Goal: Task Accomplishment & Management: Manage account settings

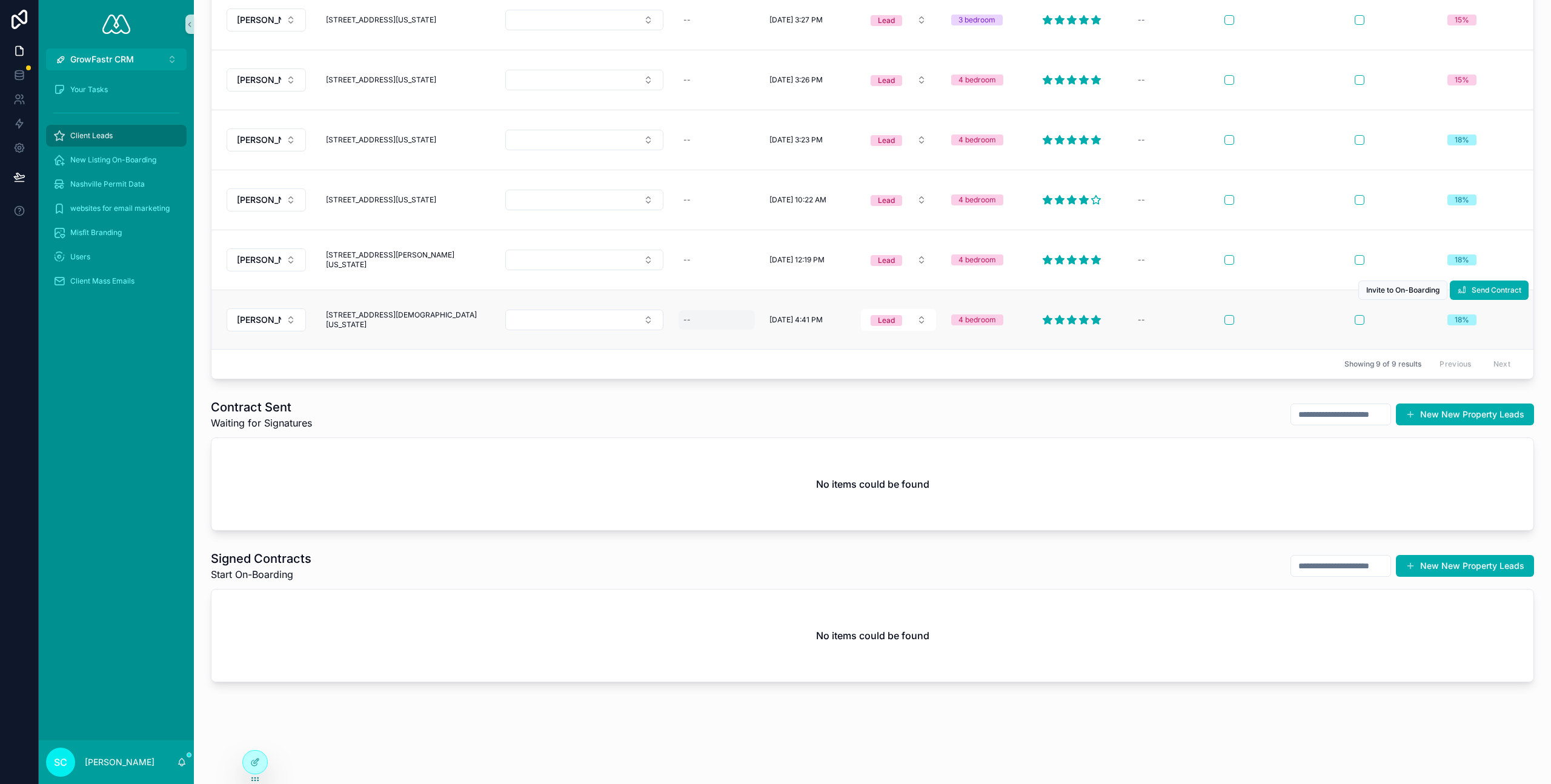
scroll to position [779, 0]
click at [736, 270] on div "--" at bounding box center [717, 260] width 76 height 20
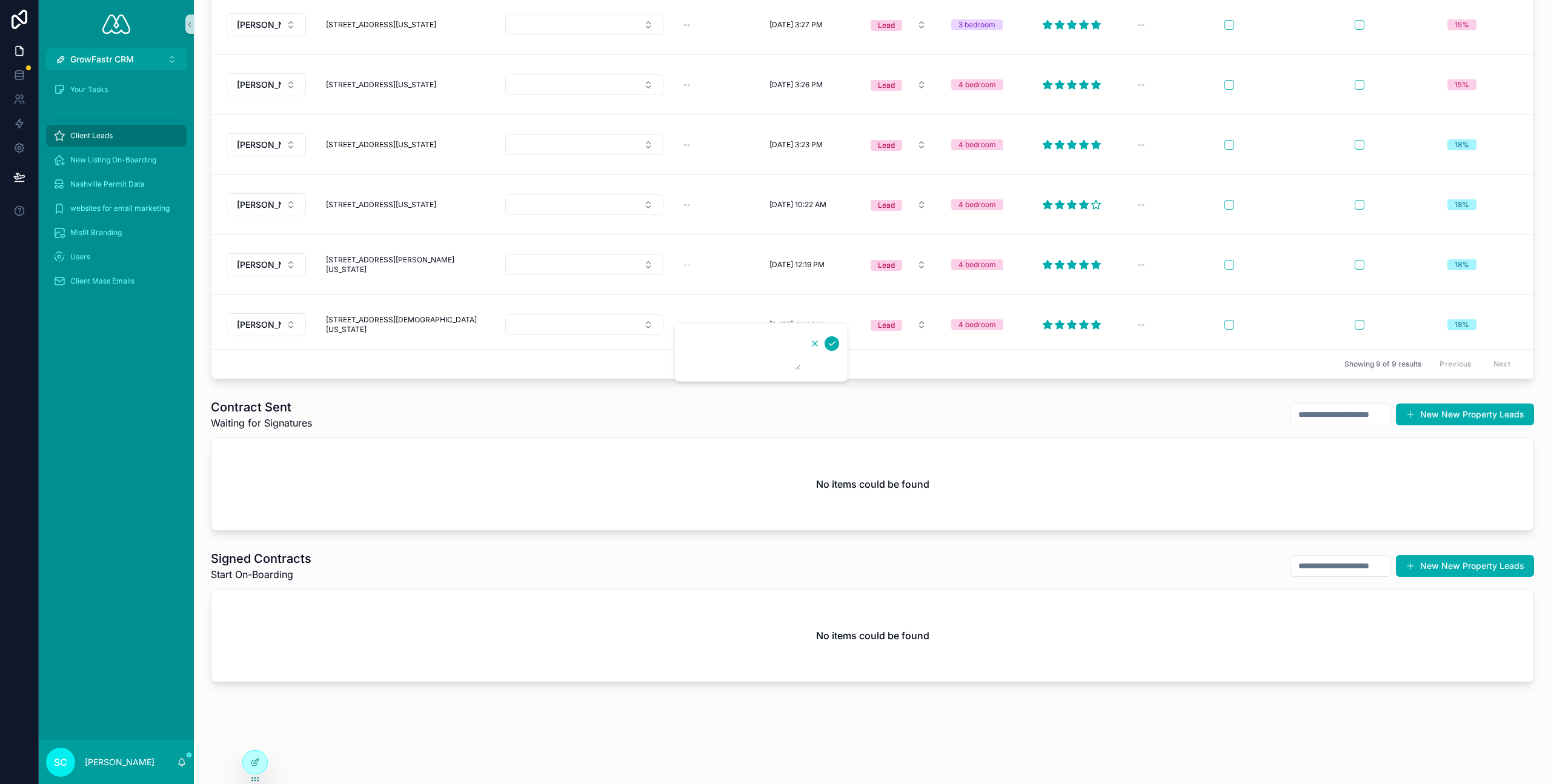
click at [815, 341] on icon "scrollable content" at bounding box center [815, 343] width 10 height 10
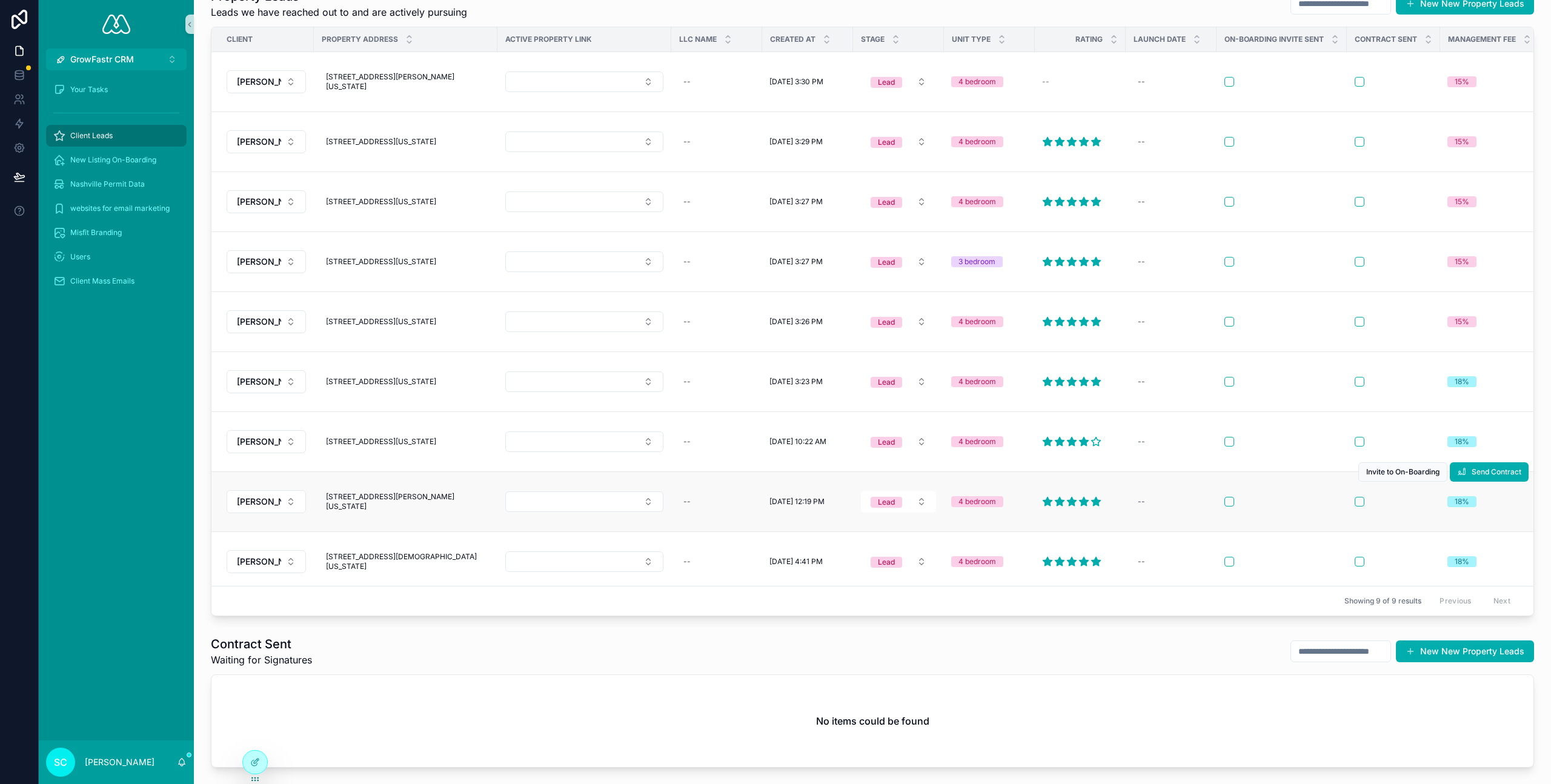
scroll to position [499, 0]
click at [1284, 531] on td "scrollable content" at bounding box center [1281, 501] width 130 height 60
click at [1462, 506] on div "18%" at bounding box center [1461, 501] width 15 height 11
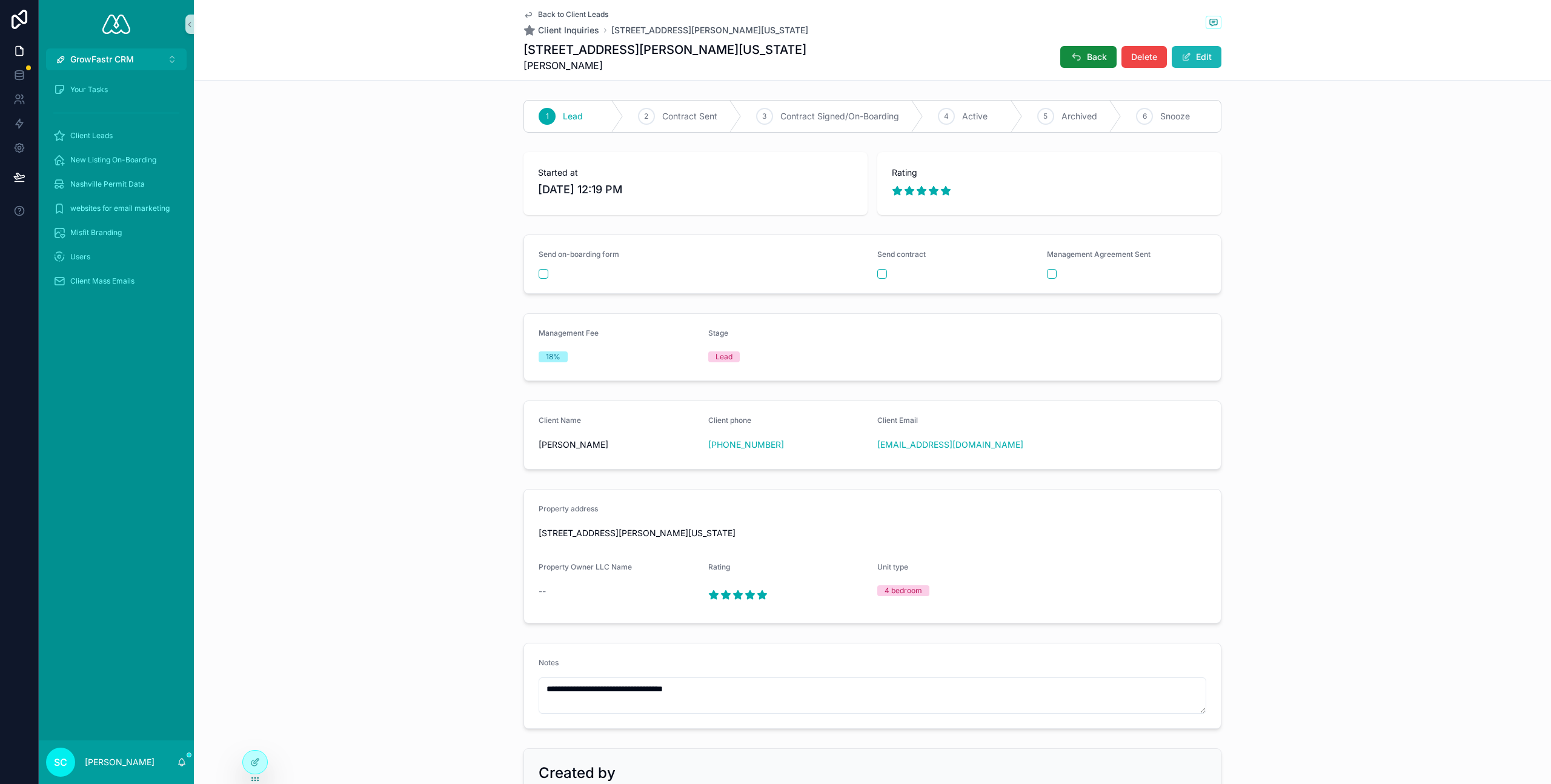
click at [1199, 59] on button "Edit" at bounding box center [1196, 57] width 50 height 22
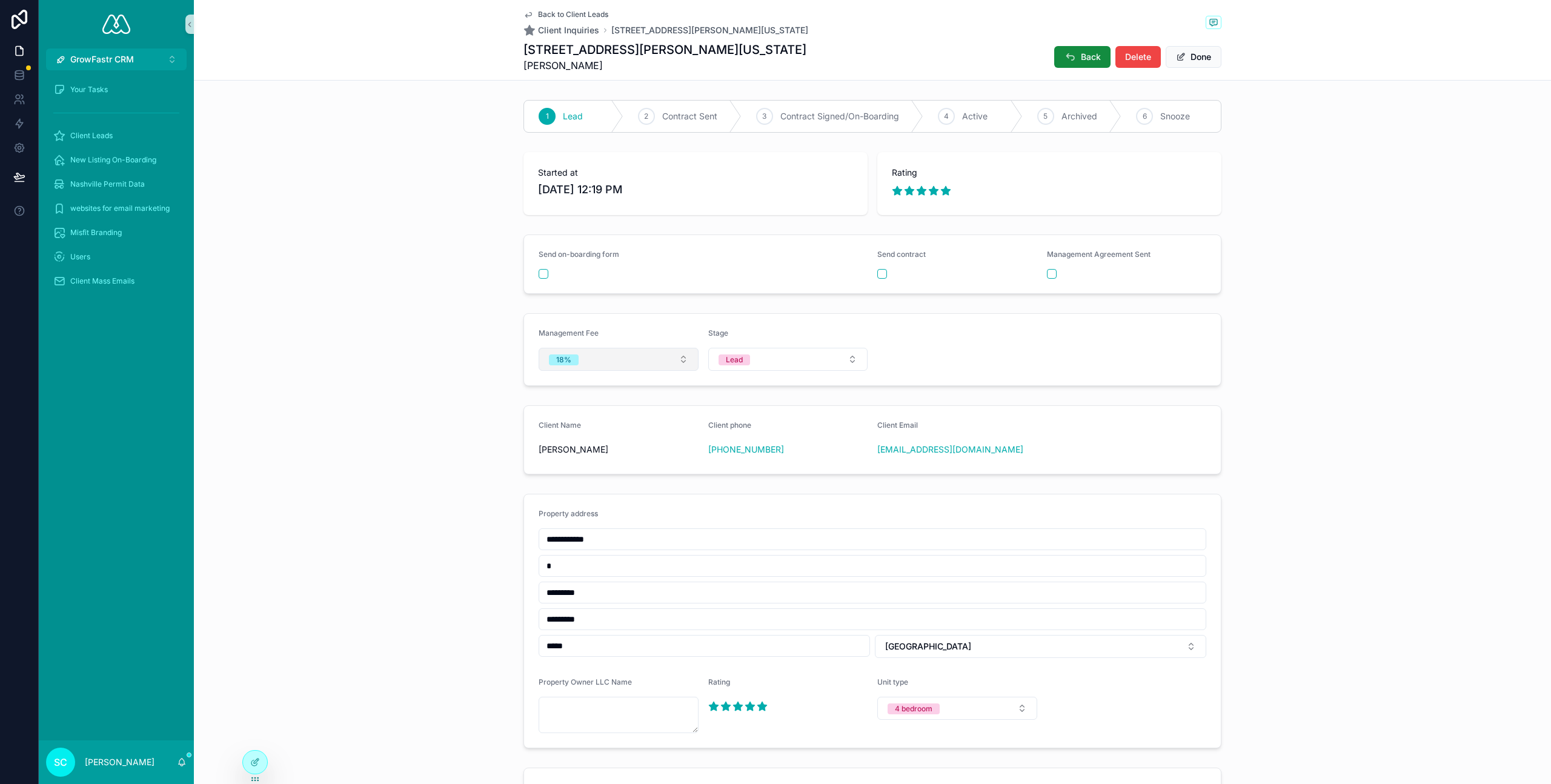
click at [664, 357] on button "18%" at bounding box center [619, 360] width 160 height 23
click at [611, 429] on div "15%" at bounding box center [618, 425] width 154 height 19
click at [1190, 57] on button "Done" at bounding box center [1193, 57] width 56 height 22
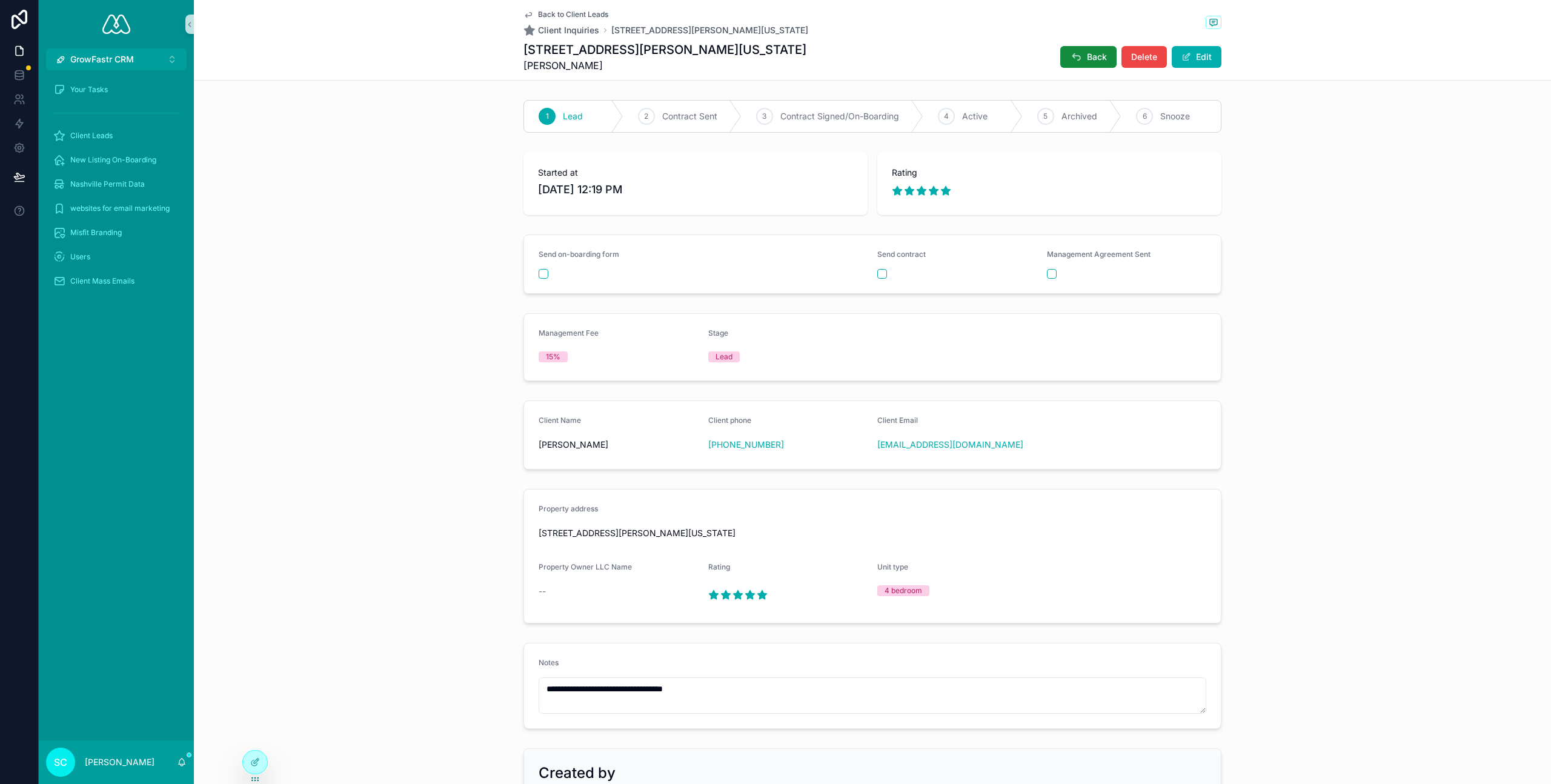
click at [573, 13] on span "Back to Client Leads" at bounding box center [573, 15] width 70 height 10
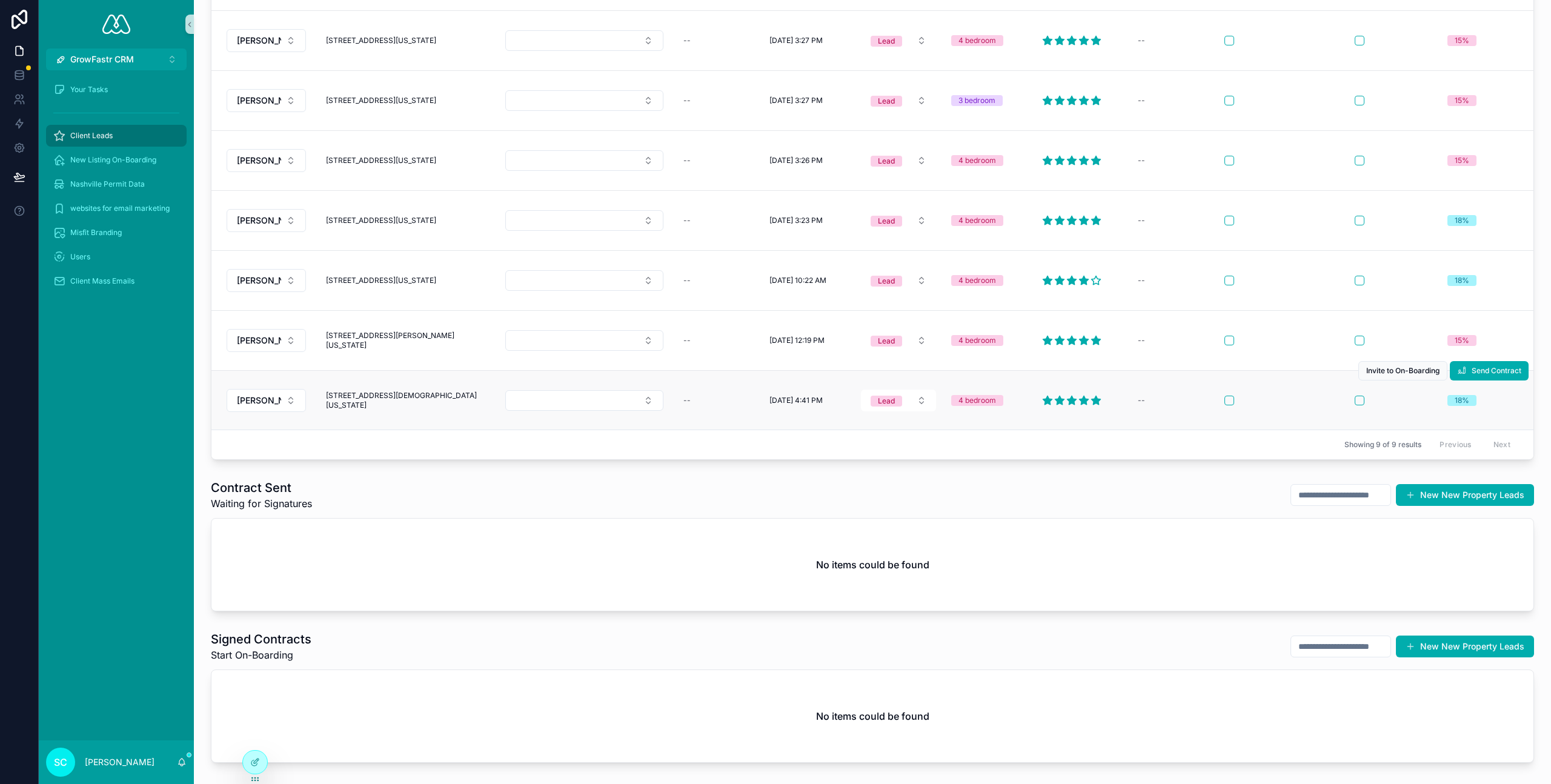
scroll to position [674, 0]
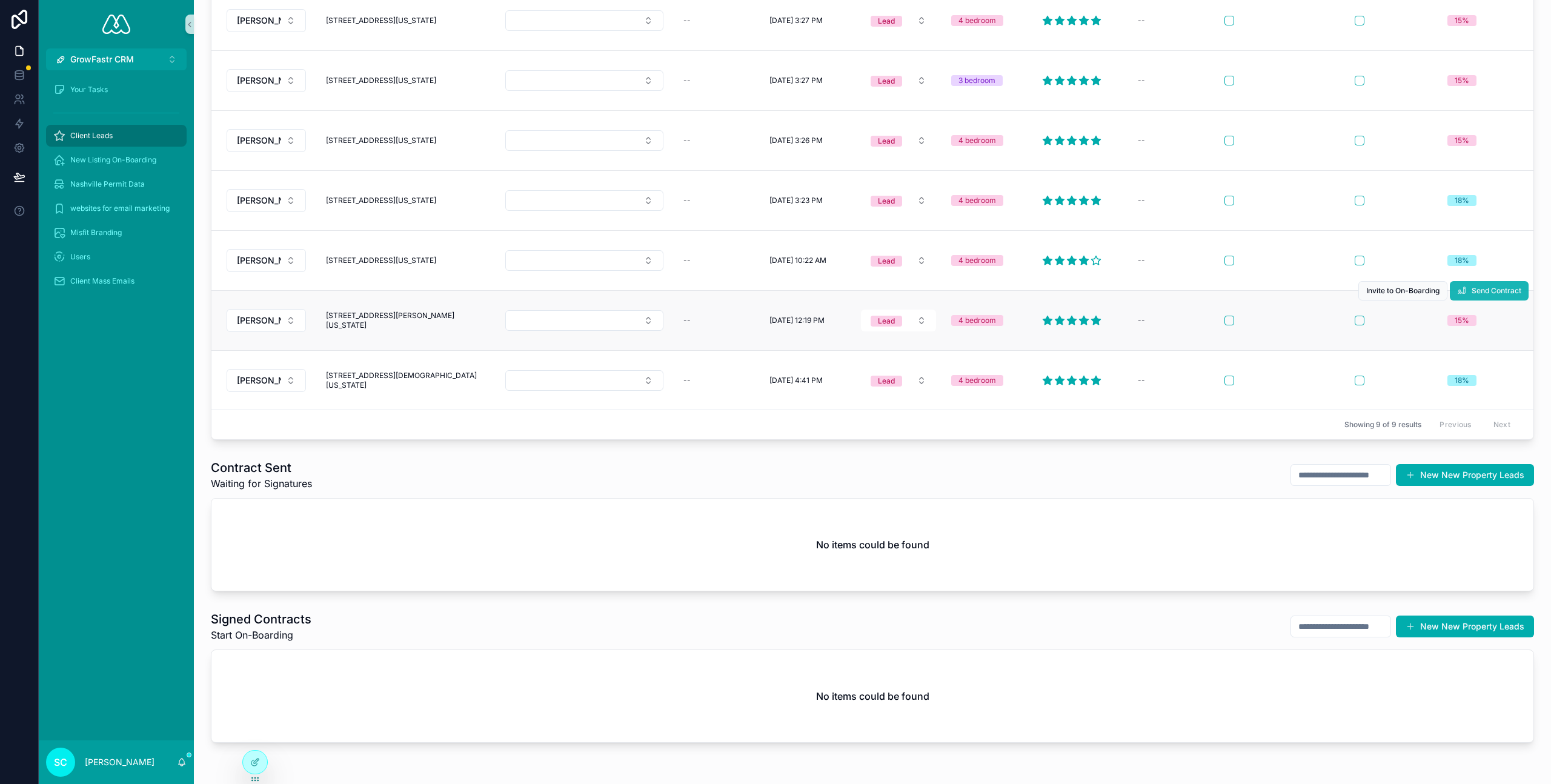
click at [1490, 295] on span "Send Contract" at bounding box center [1496, 290] width 50 height 10
click at [421, 330] on span "[STREET_ADDRESS][PERSON_NAME][US_STATE]" at bounding box center [405, 321] width 159 height 20
click at [470, 482] on form "**********" at bounding box center [405, 498] width 155 height 131
drag, startPoint x: 349, startPoint y: 472, endPoint x: 326, endPoint y: 470, distance: 23.1
click at [326, 470] on div "**********" at bounding box center [403, 498] width 174 height 152
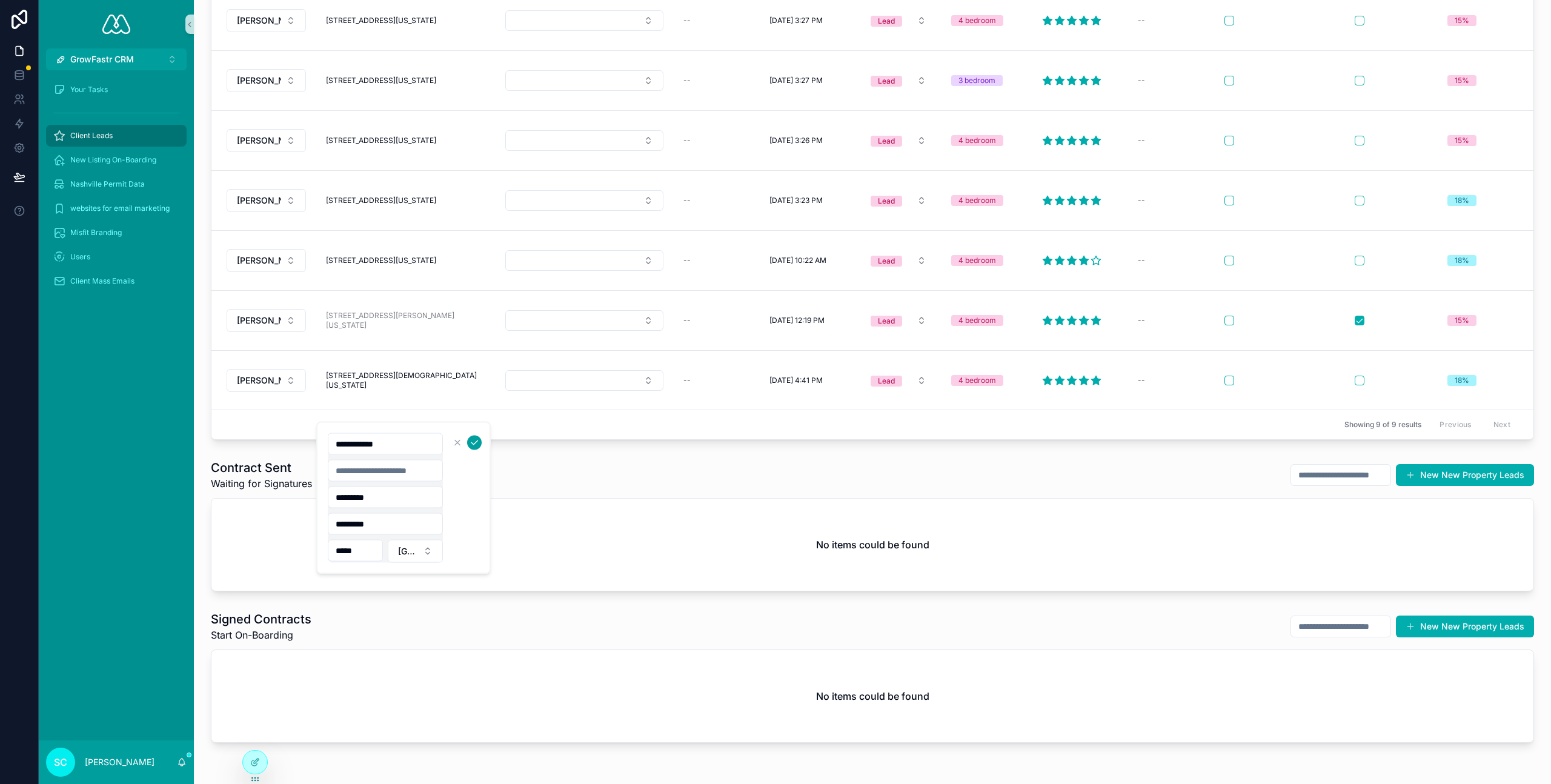
click at [475, 440] on icon "scrollable content" at bounding box center [474, 443] width 10 height 10
click at [1495, 295] on span "Send Contract" at bounding box center [1496, 290] width 50 height 10
